Goal: Task Accomplishment & Management: Complete application form

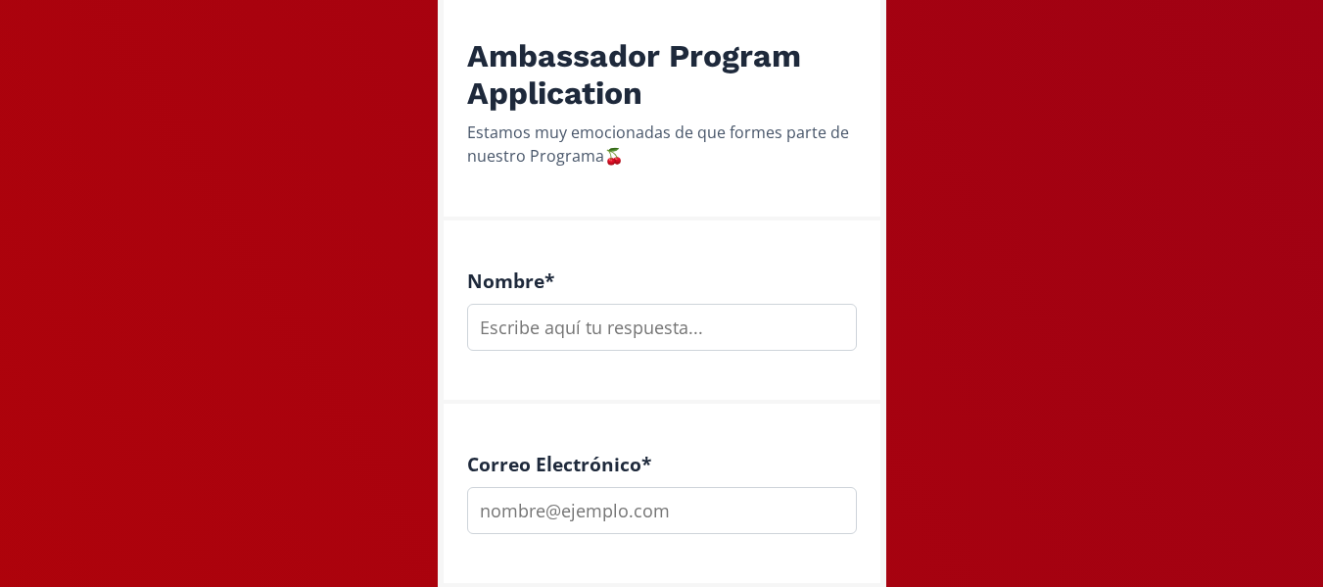
scroll to position [294, 0]
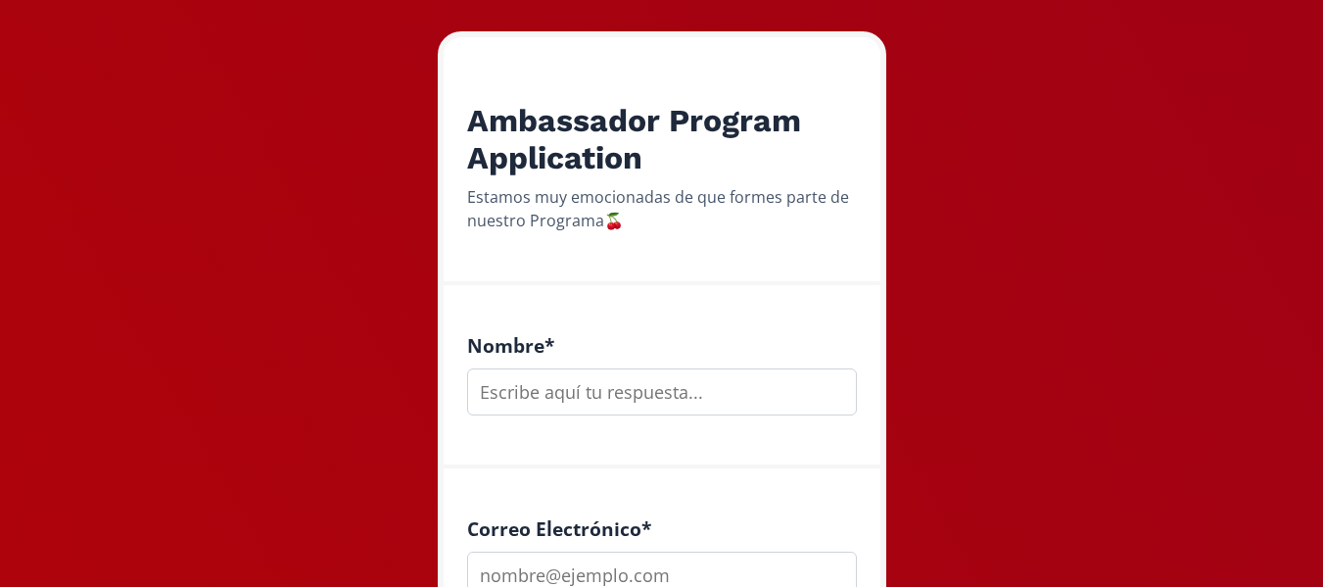
drag, startPoint x: 633, startPoint y: 399, endPoint x: 639, endPoint y: 373, distance: 26.1
click at [633, 397] on input "text" at bounding box center [662, 391] width 390 height 47
type input "[PERSON_NAME]"
click at [565, 571] on input "email" at bounding box center [662, 574] width 390 height 47
type input "[EMAIL_ADDRESS][DOMAIN_NAME]"
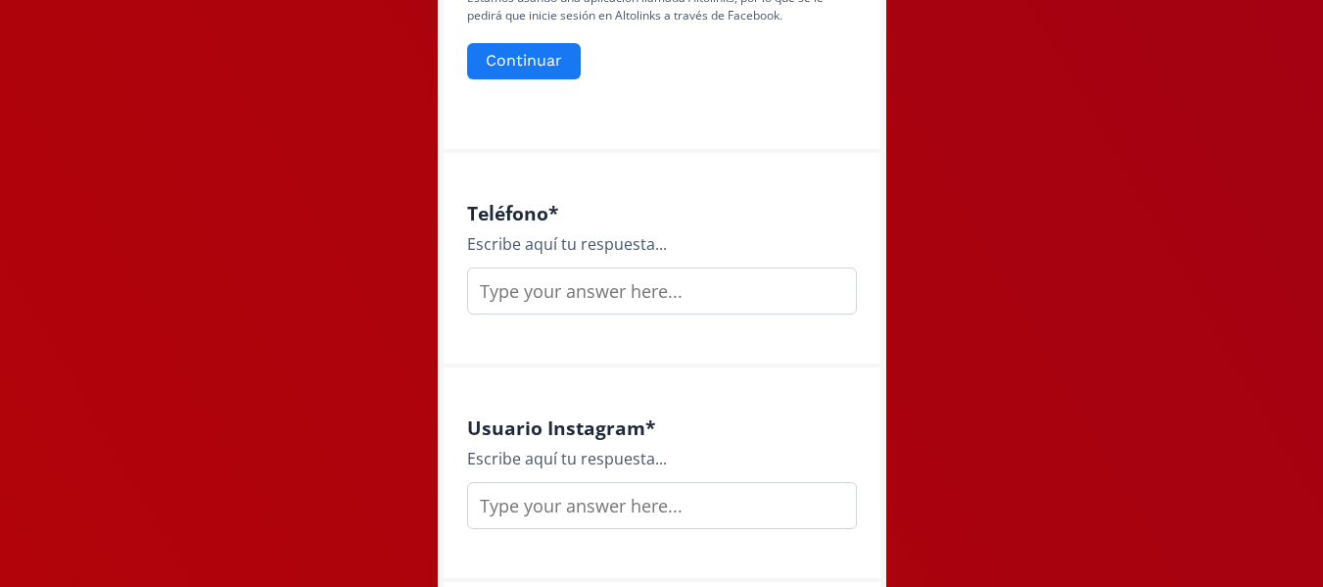
scroll to position [1077, 0]
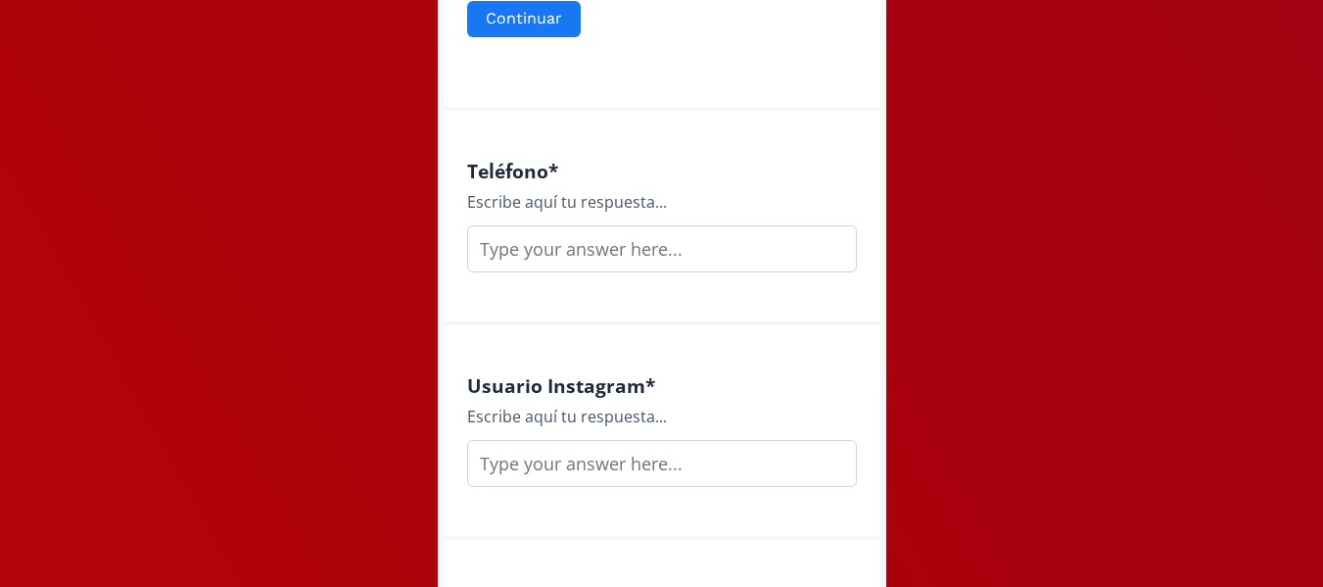
click at [551, 249] on input "text" at bounding box center [662, 248] width 390 height 47
type input "[PHONE_NUMBER]"
click at [575, 472] on input "text" at bounding box center [662, 463] width 390 height 47
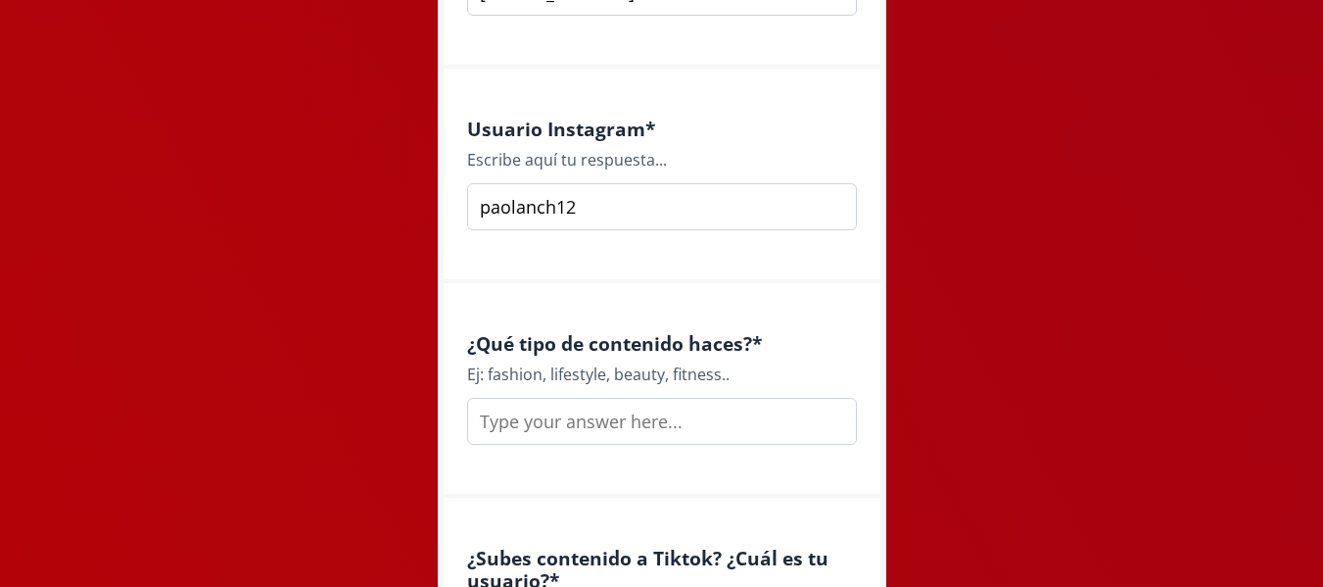
scroll to position [1371, 0]
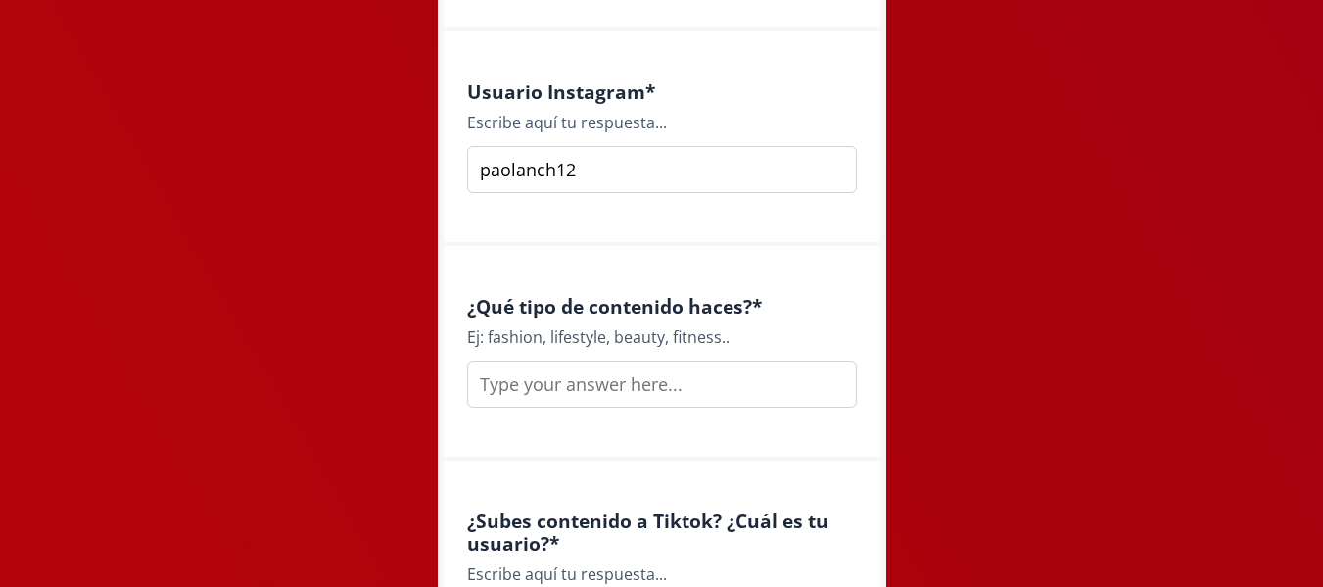
type input "paolanch12"
click at [628, 381] on input "text" at bounding box center [662, 383] width 390 height 47
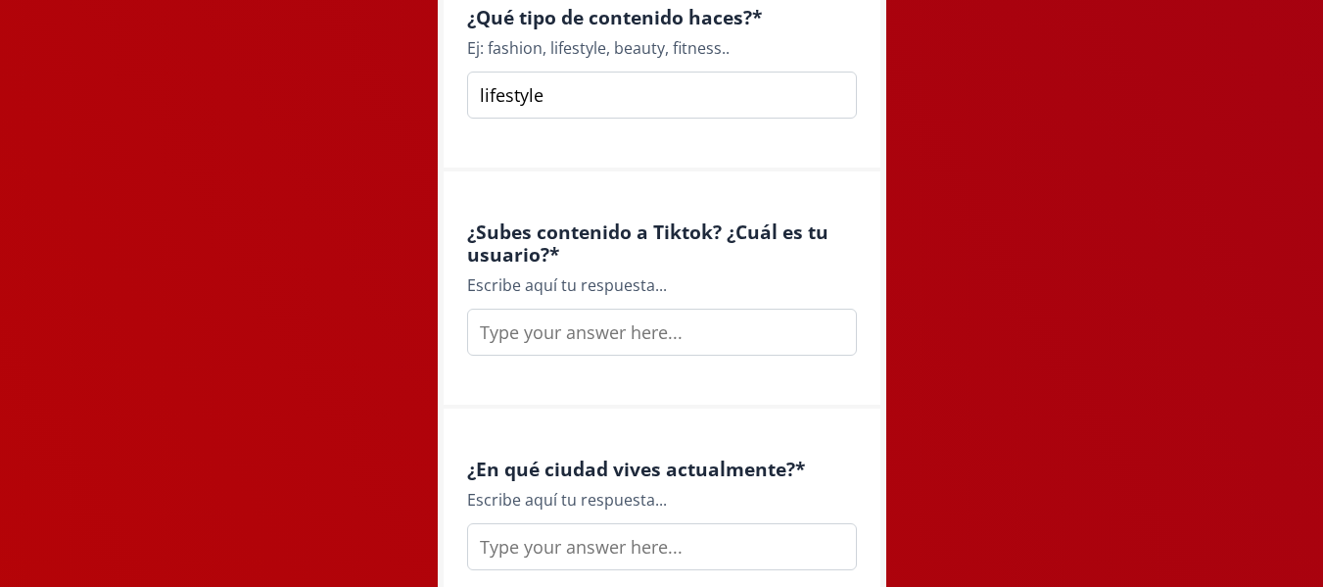
scroll to position [1665, 0]
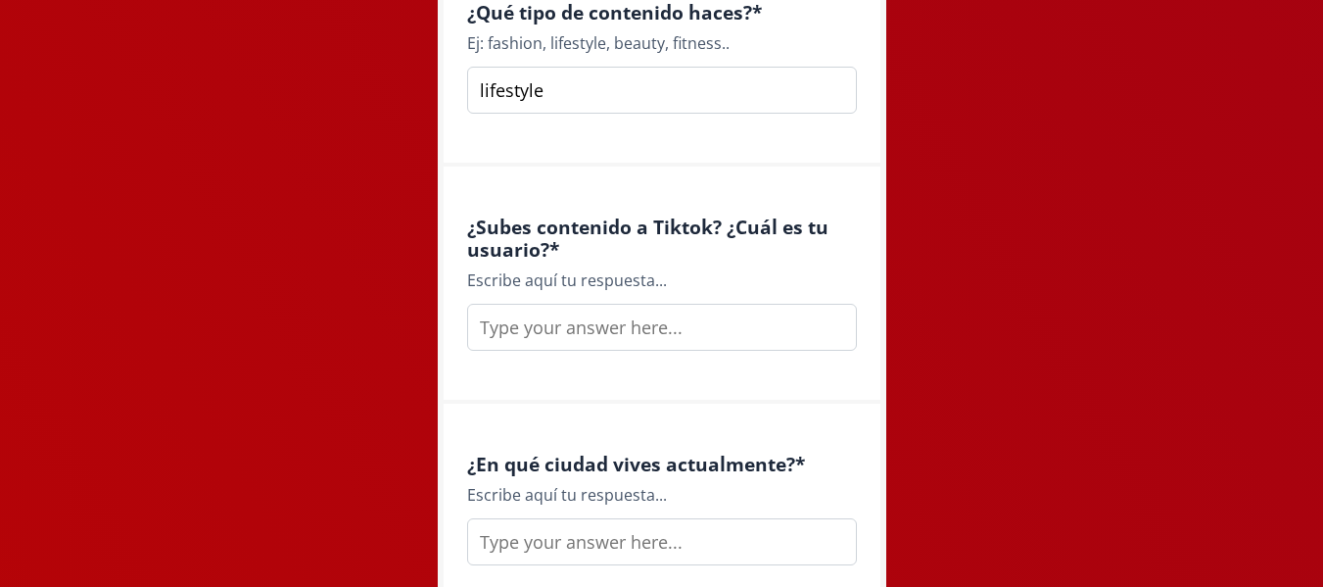
type input "lifestyle"
click at [630, 343] on input "text" at bounding box center [662, 327] width 390 height 47
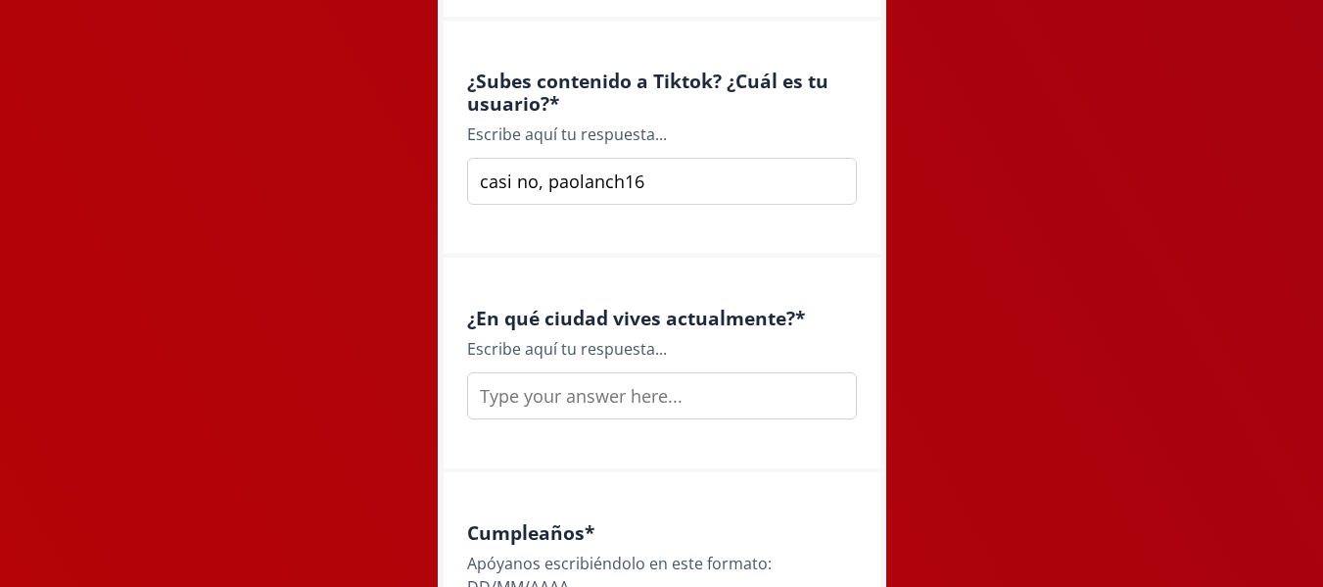
scroll to position [1861, 0]
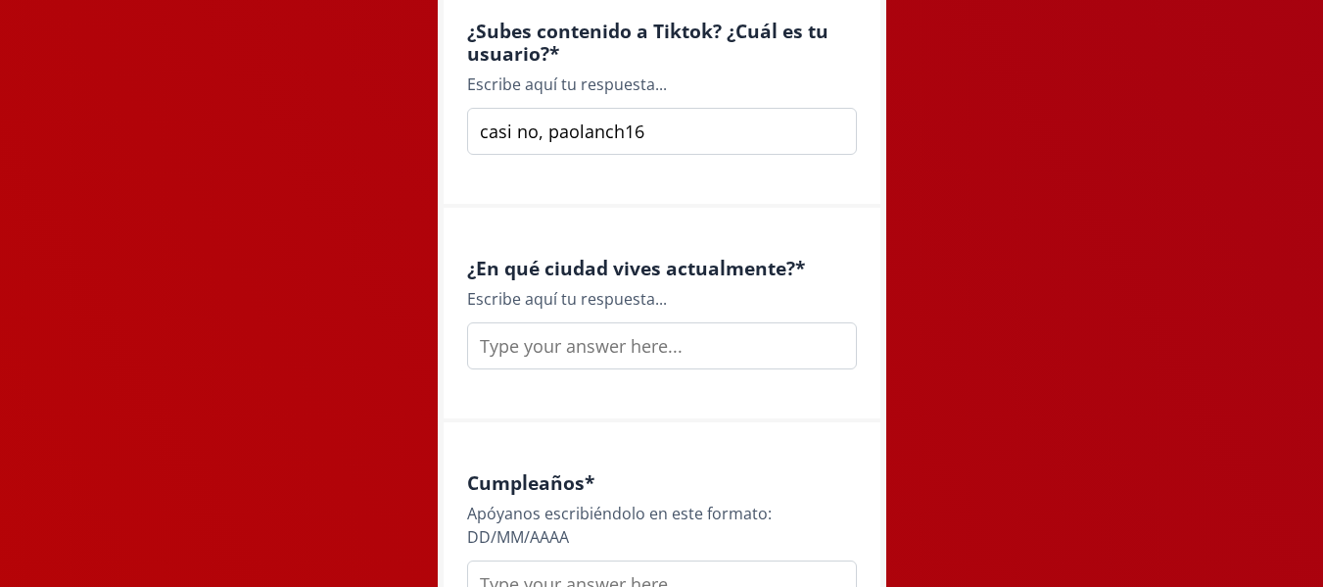
type input "casi no, paolanch16"
click at [574, 351] on input "text" at bounding box center [662, 345] width 390 height 47
type input "q"
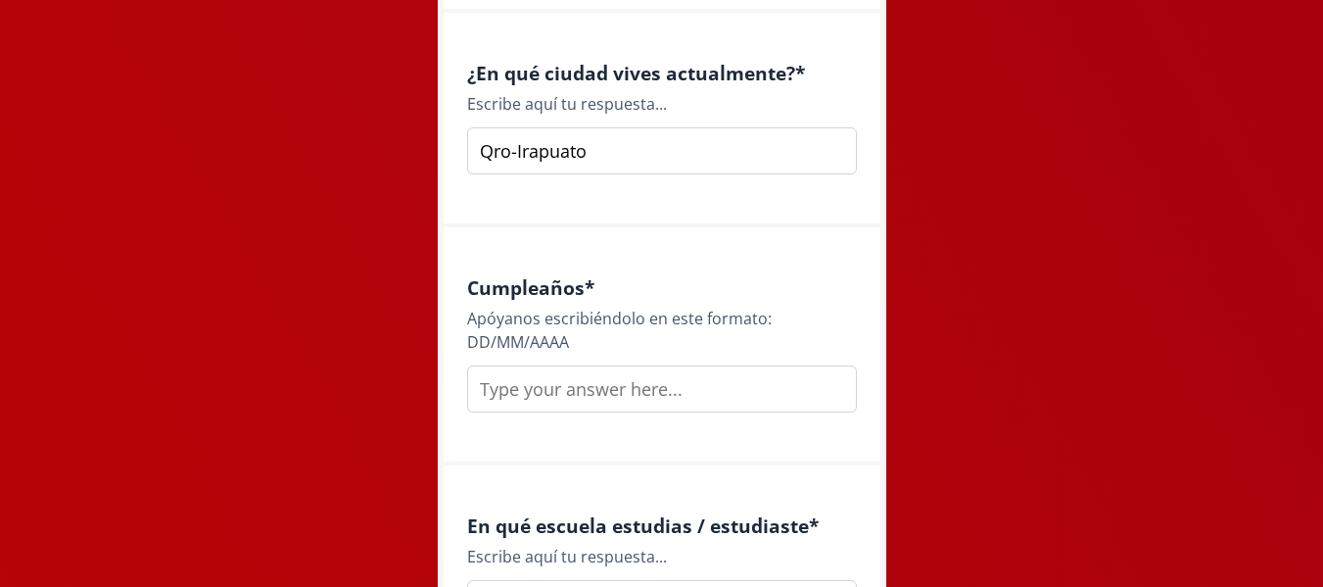
scroll to position [2057, 0]
type input "Qro-Irapuato"
click at [543, 388] on input "text" at bounding box center [662, 387] width 390 height 47
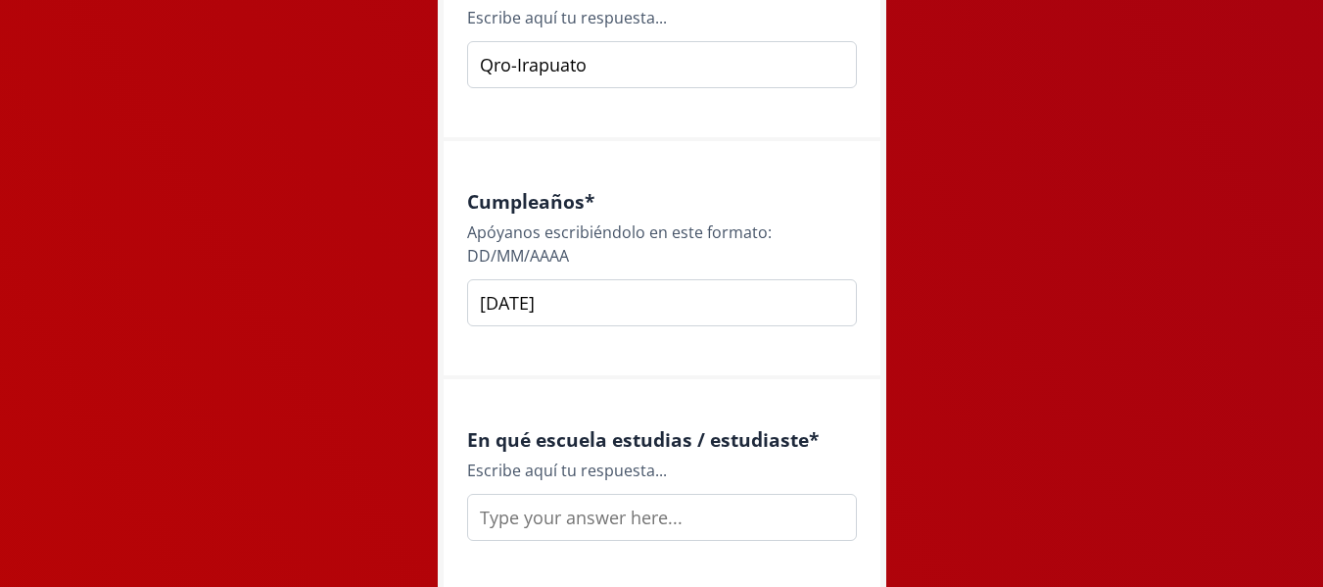
scroll to position [2253, 0]
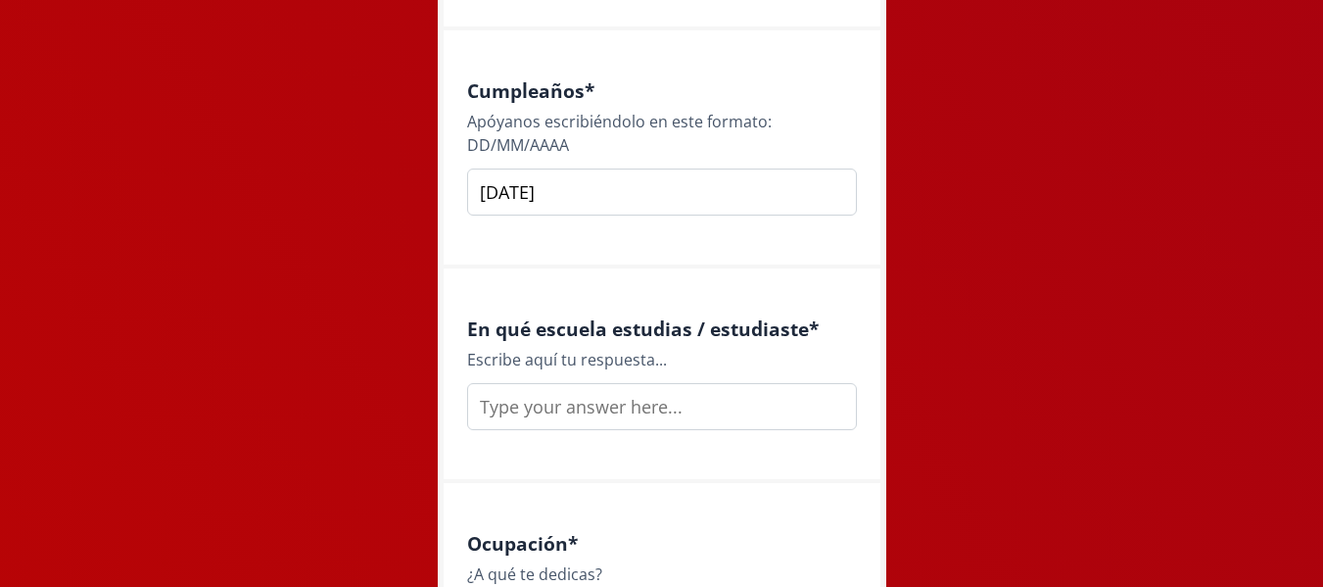
type input "[DATE]"
click at [651, 420] on input "text" at bounding box center [662, 406] width 390 height 47
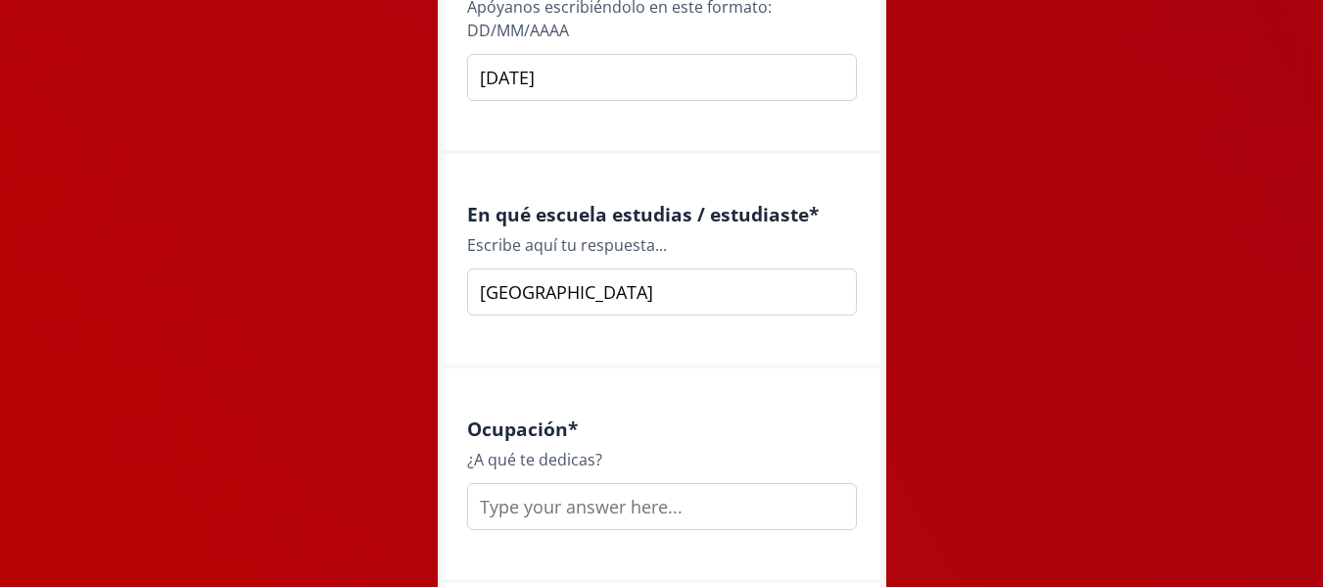
scroll to position [2546, 0]
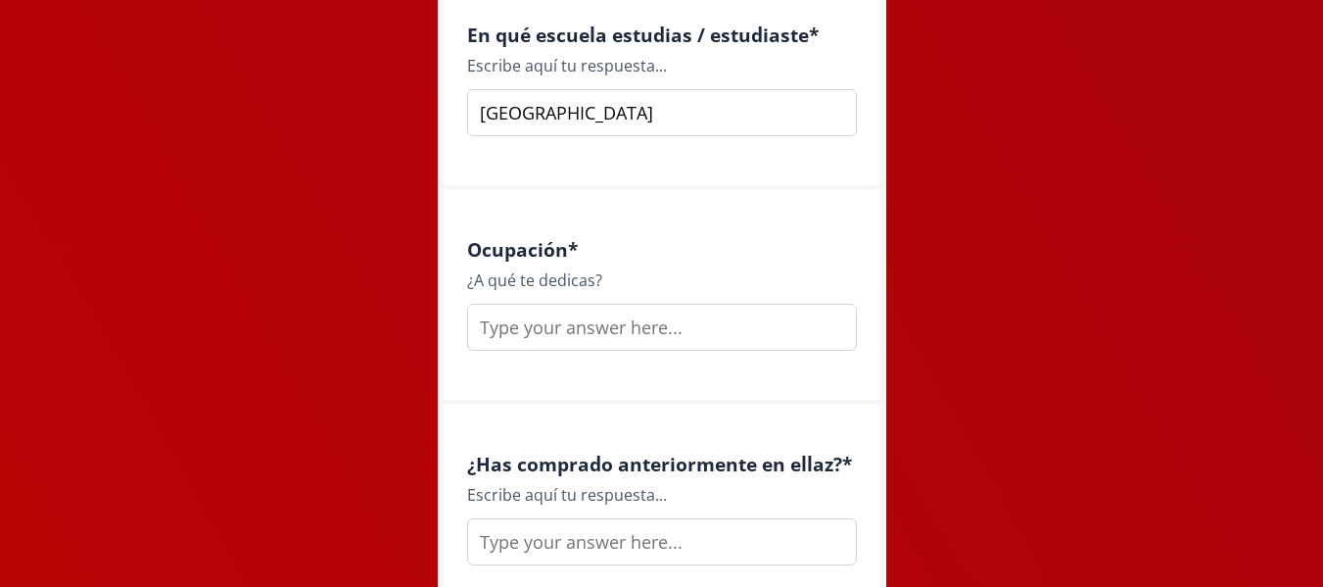
type input "[GEOGRAPHIC_DATA]"
click at [553, 331] on input "text" at bounding box center [662, 327] width 390 height 47
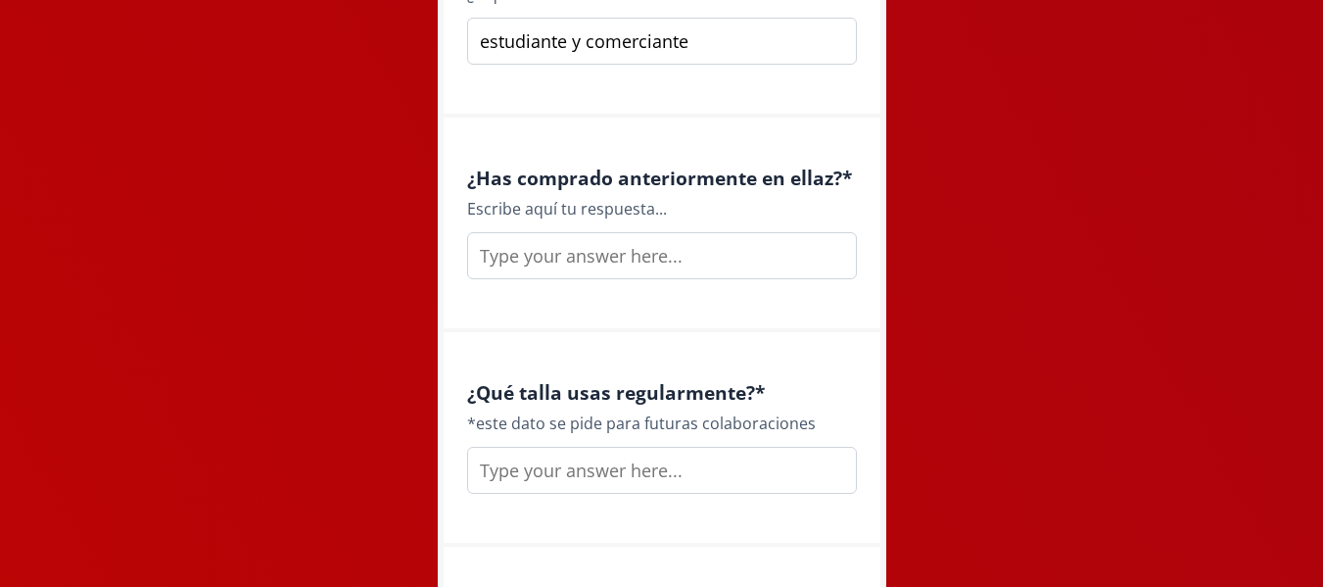
scroll to position [2840, 0]
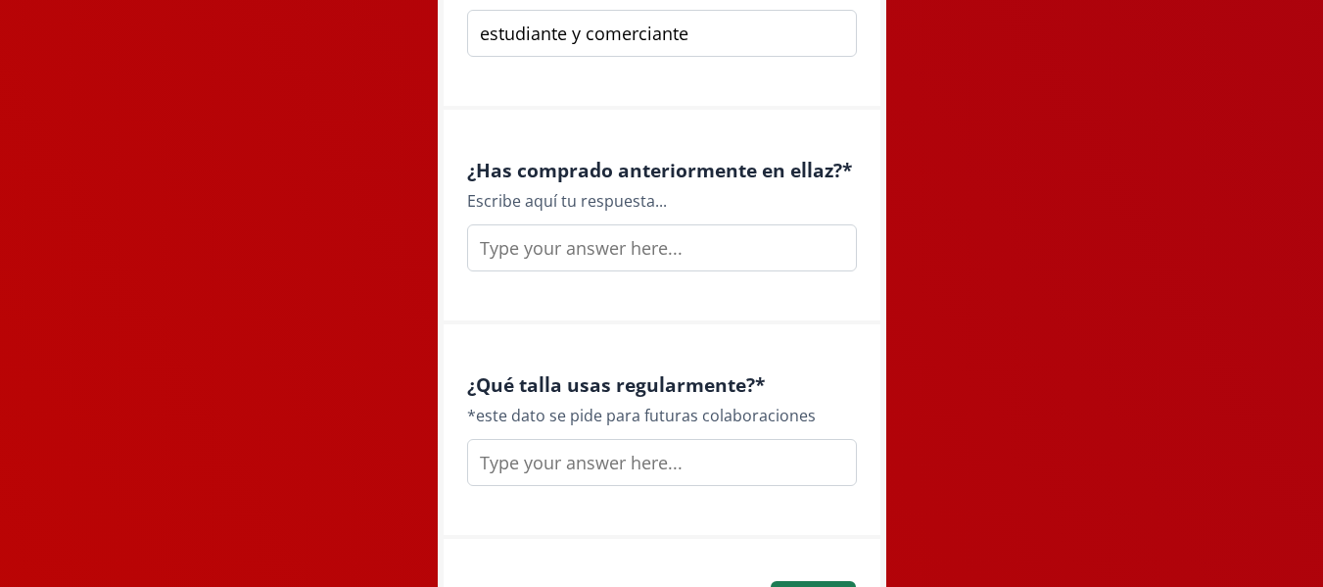
type input "estudiante y comerciante"
click at [594, 258] on input "text" at bounding box center [662, 247] width 390 height 47
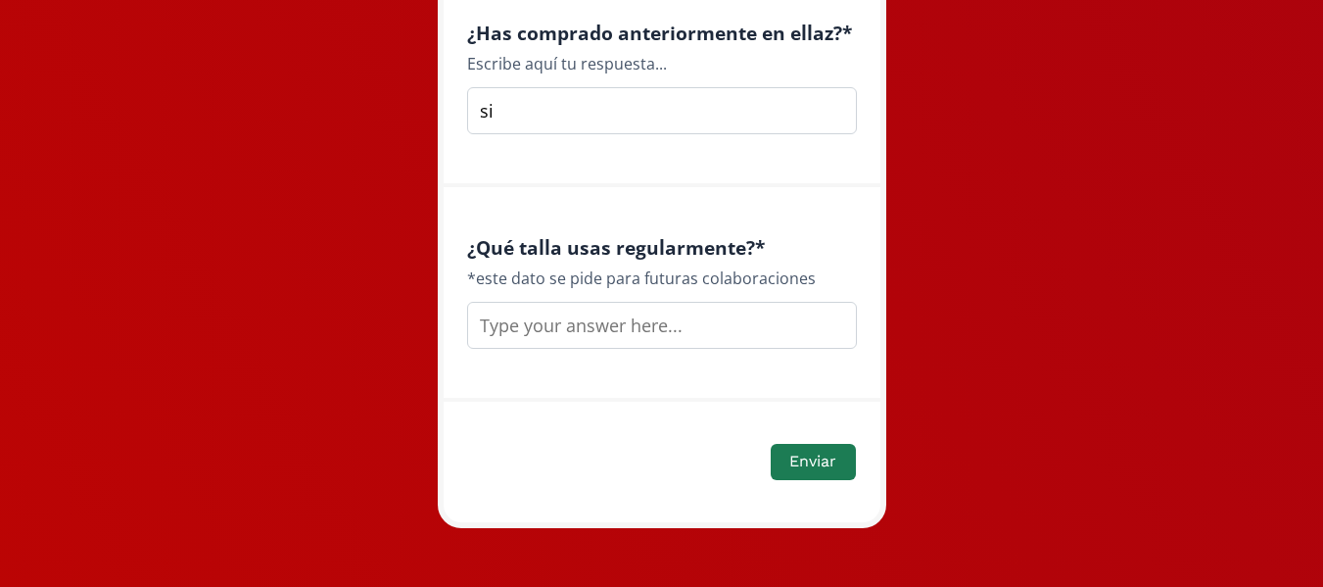
scroll to position [2987, 0]
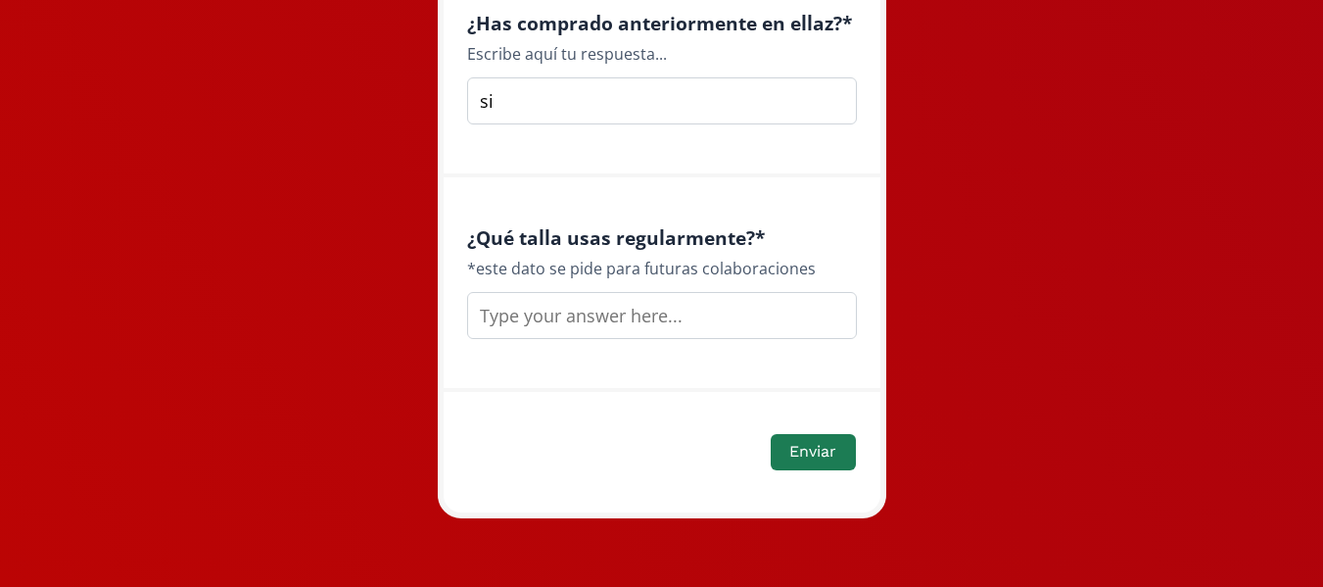
type input "si"
click at [617, 313] on input "text" at bounding box center [662, 315] width 390 height 47
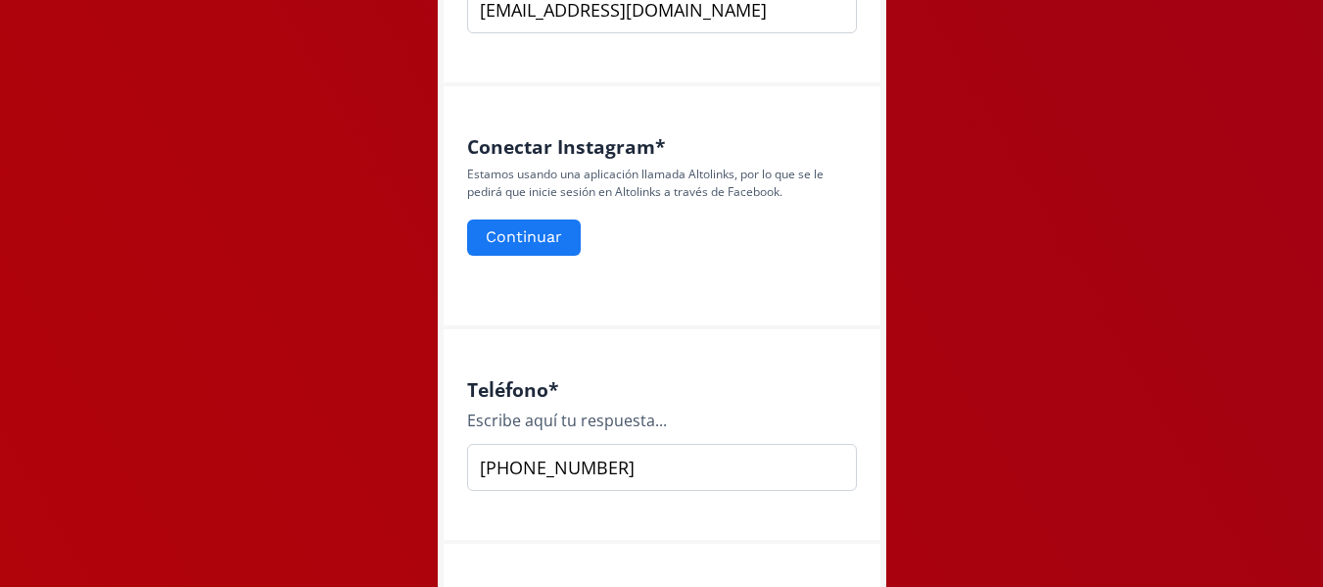
scroll to position [832, 0]
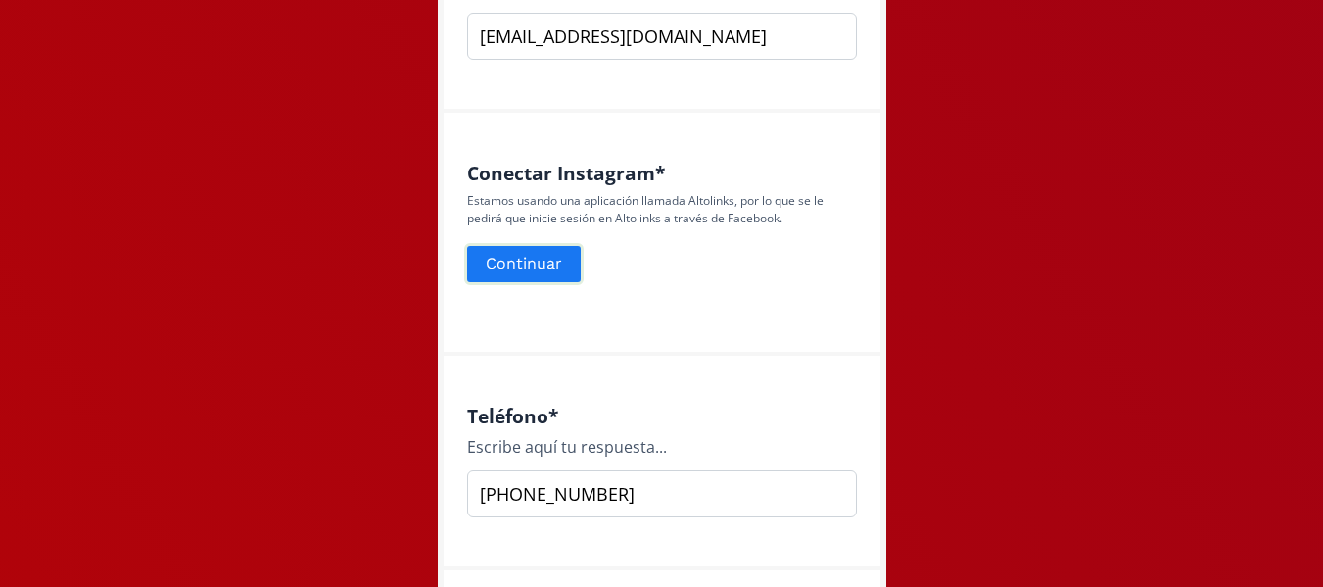
type input "xs-s"
click at [504, 271] on button "Continuar" at bounding box center [523, 264] width 119 height 42
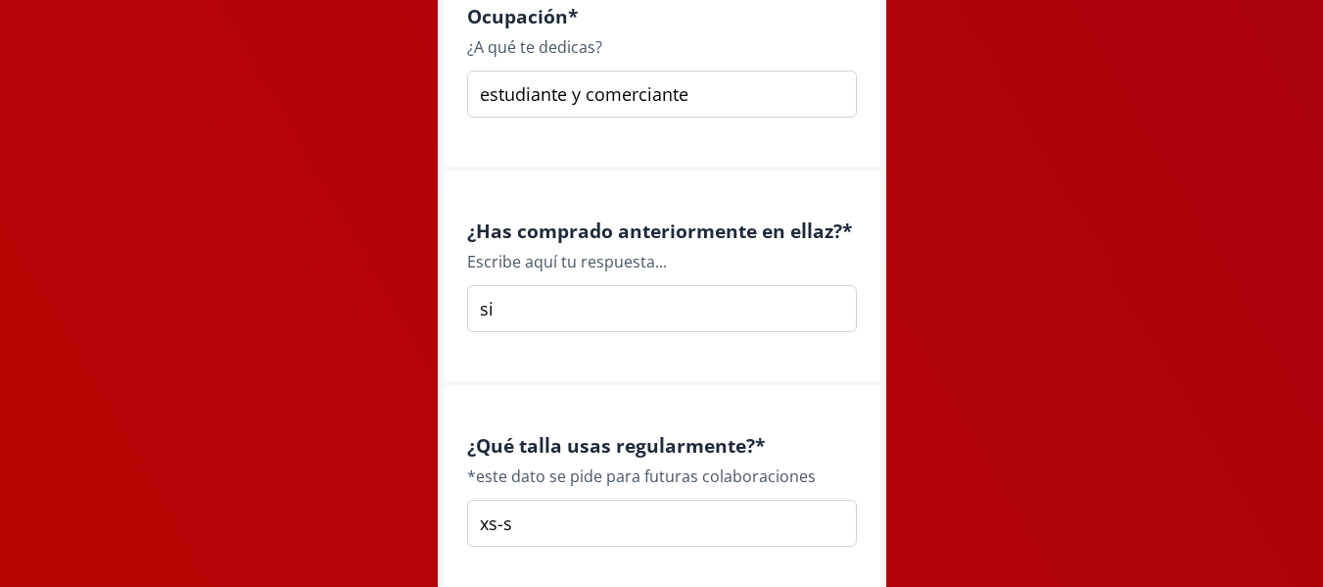
scroll to position [3053, 0]
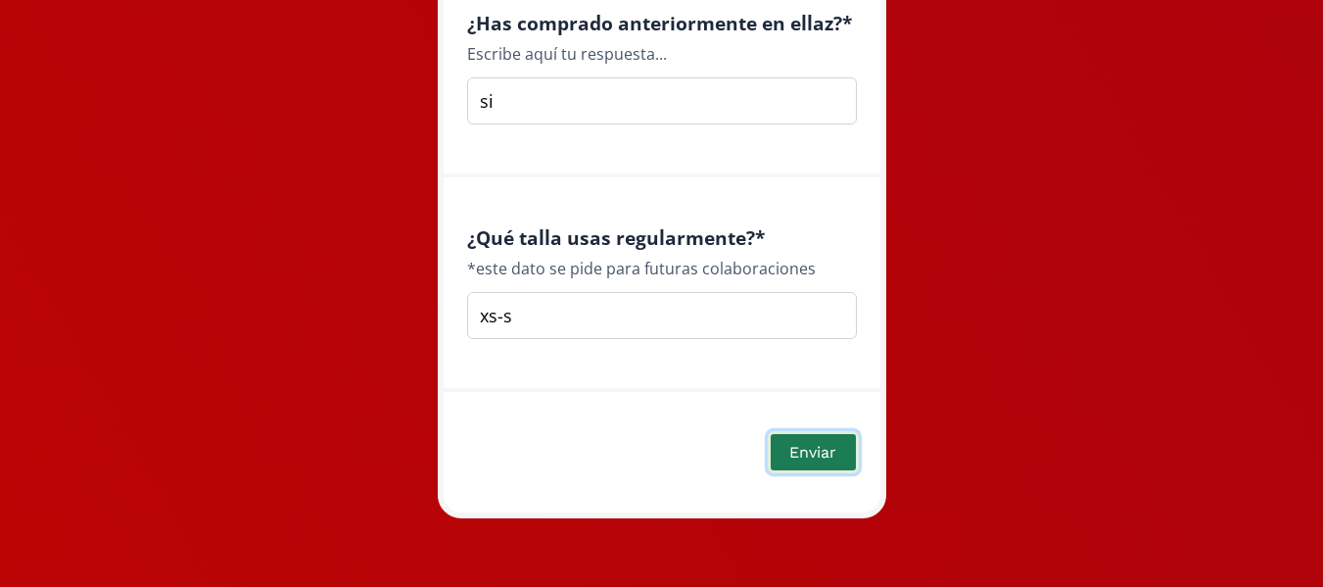
click at [816, 451] on button "Enviar" at bounding box center [813, 452] width 90 height 42
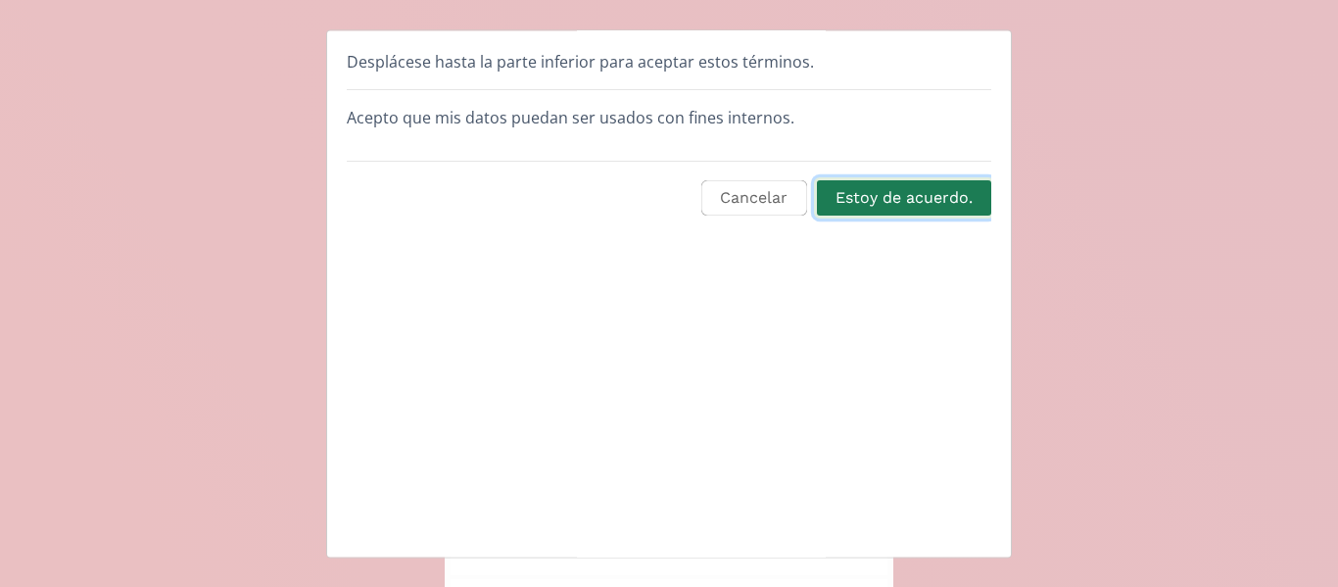
click at [911, 202] on button "Estoy de acuerdo." at bounding box center [904, 198] width 180 height 42
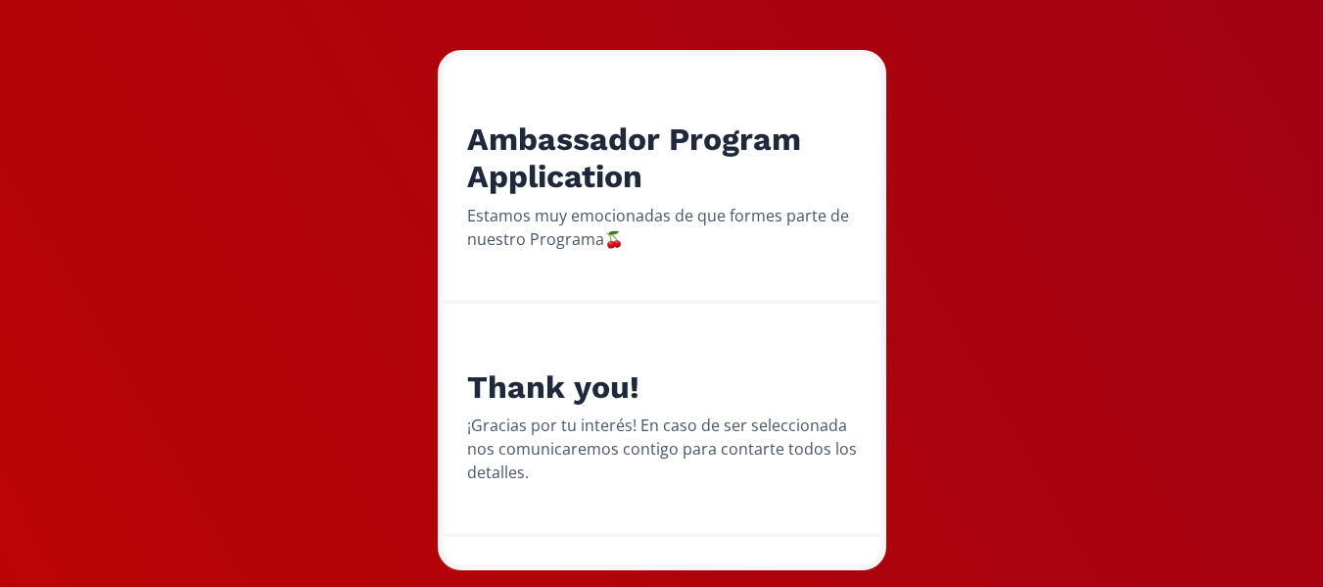
scroll to position [229, 0]
